Goal: Navigation & Orientation: Go to known website

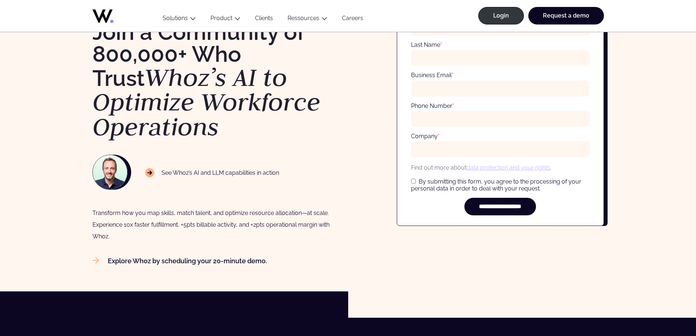
scroll to position [37, 0]
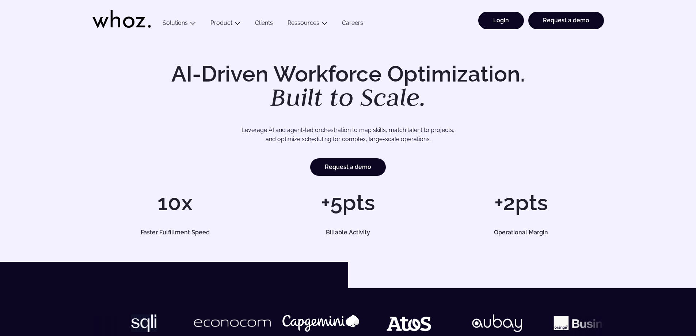
click at [502, 22] on link "Login" at bounding box center [501, 21] width 46 height 18
